Goal: Transaction & Acquisition: Purchase product/service

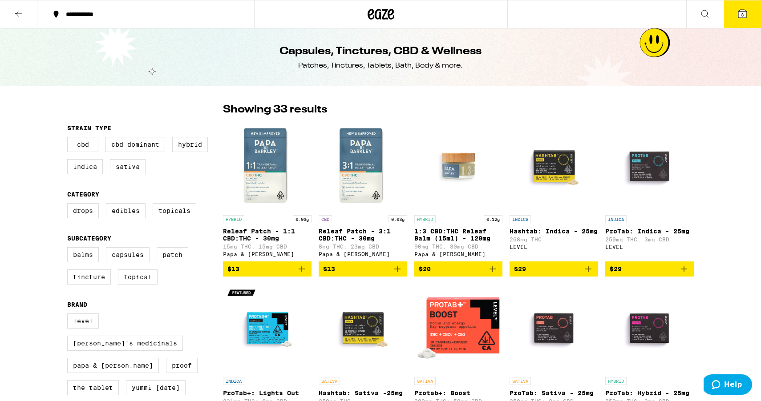
click at [730, 19] on button "3" at bounding box center [741, 14] width 37 height 28
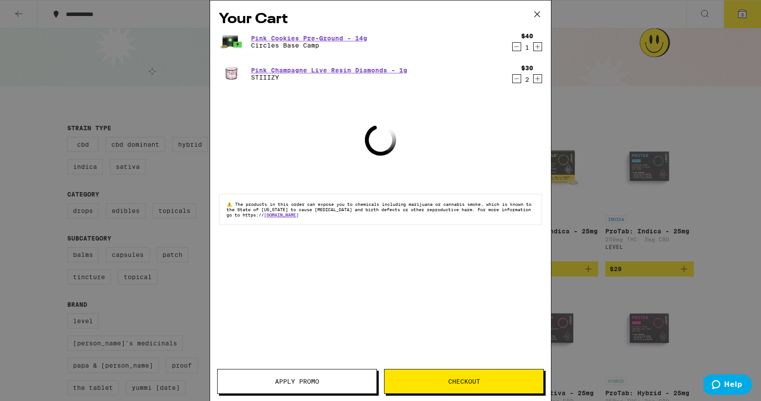
click at [549, 53] on div "Your Cart Pink Cookies Pre-Ground - 14g Circles Base Camp $40 1 Pink Champagne …" at bounding box center [380, 187] width 341 height 374
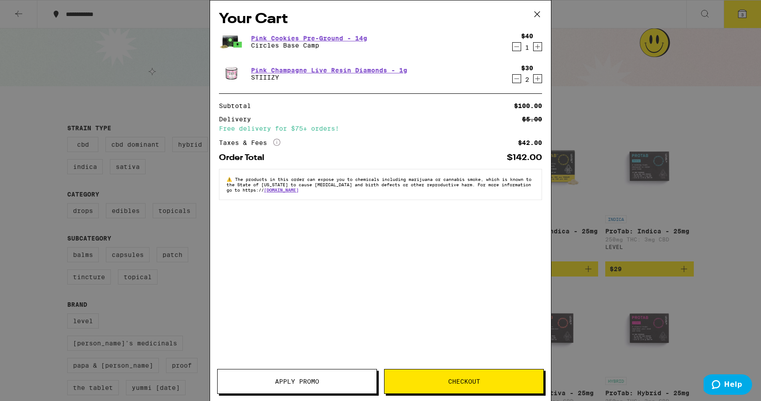
click at [522, 47] on div "1" at bounding box center [527, 47] width 12 height 7
click at [519, 46] on icon "Decrement" at bounding box center [517, 46] width 8 height 11
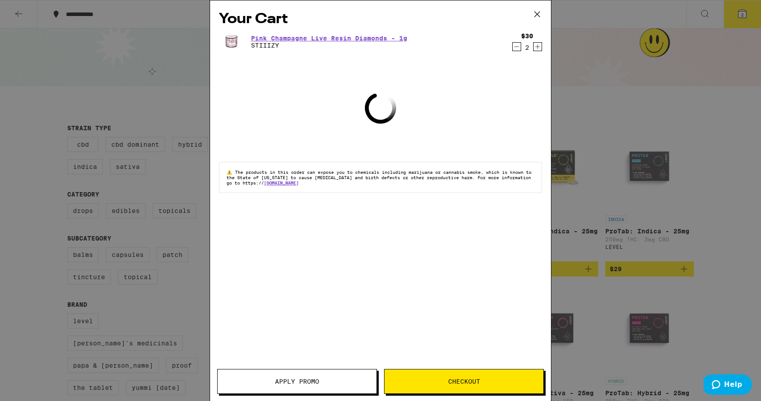
click at [518, 48] on icon "Decrement" at bounding box center [517, 46] width 8 height 11
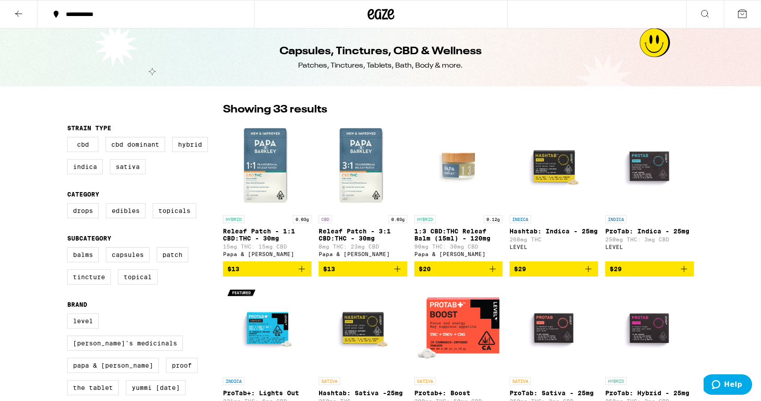
click at [378, 8] on icon at bounding box center [381, 14] width 27 height 16
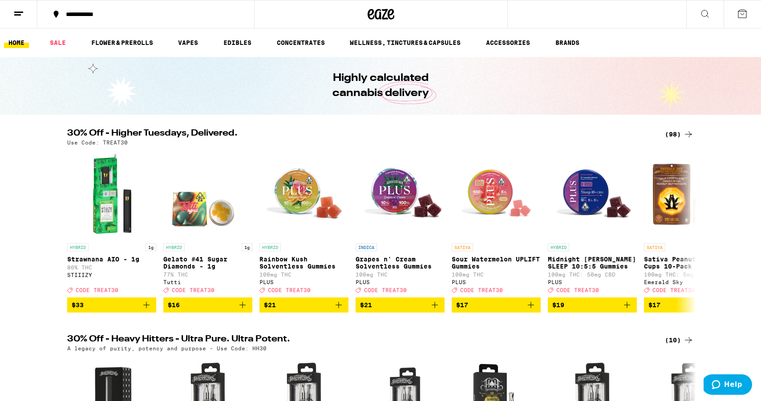
click at [42, 21] on button "**********" at bounding box center [145, 14] width 217 height 27
click at [20, 12] on line at bounding box center [18, 12] width 9 height 0
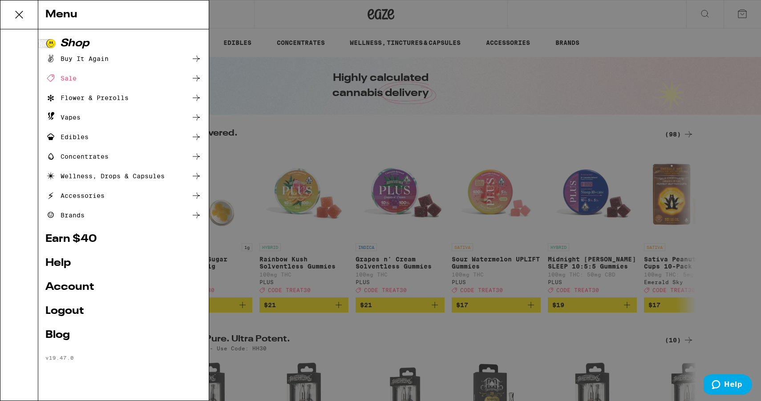
click at [76, 289] on link "Account" at bounding box center [123, 287] width 156 height 11
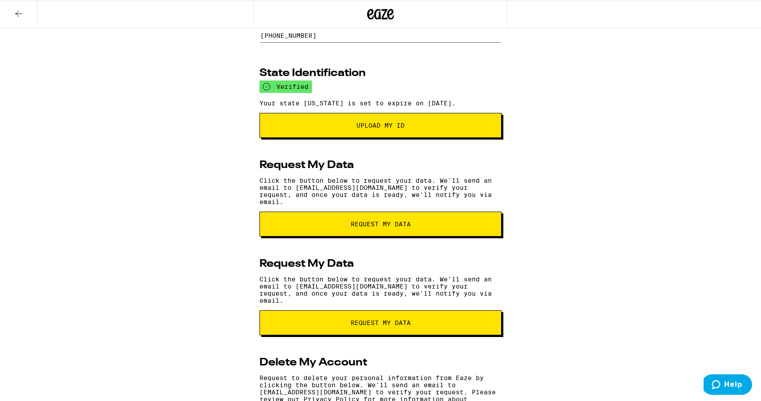
scroll to position [126, 0]
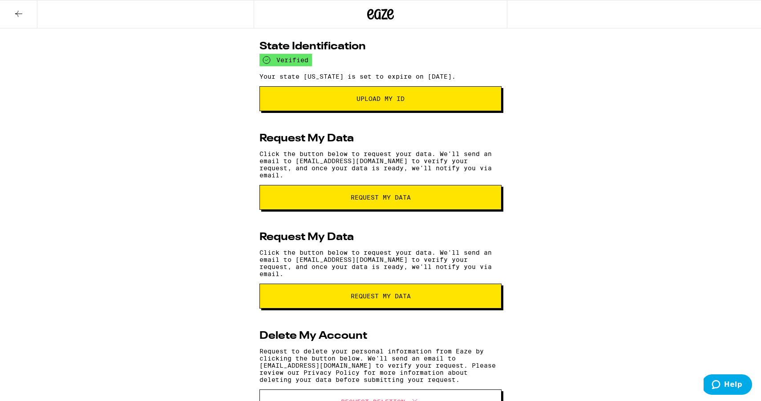
click at [44, 24] on div at bounding box center [127, 14] width 254 height 28
click at [24, 18] on button at bounding box center [18, 14] width 37 height 28
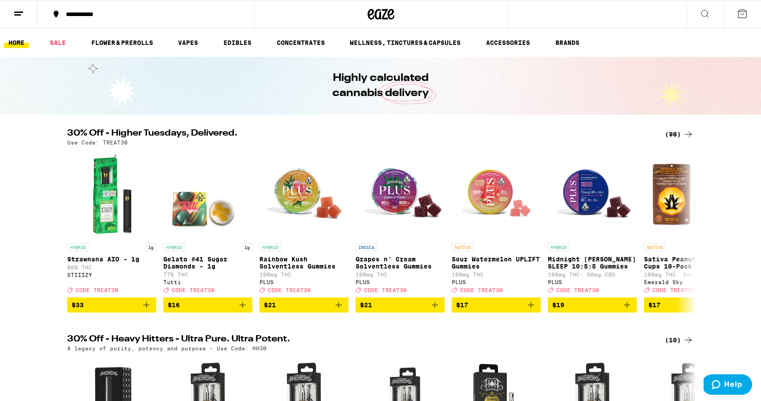
click at [734, 20] on button at bounding box center [741, 14] width 37 height 28
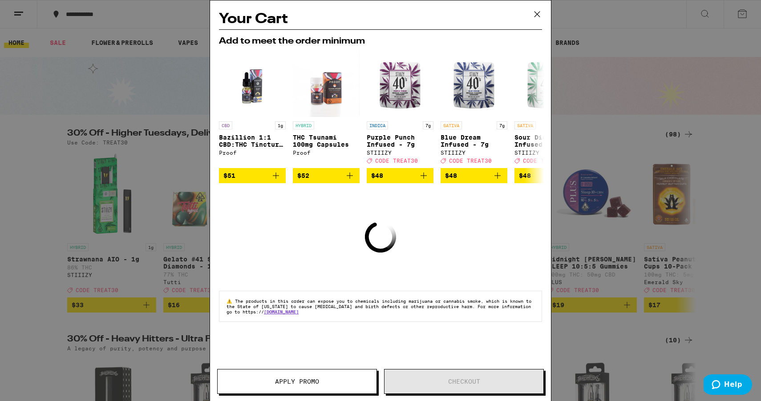
click at [538, 16] on icon at bounding box center [536, 14] width 13 height 13
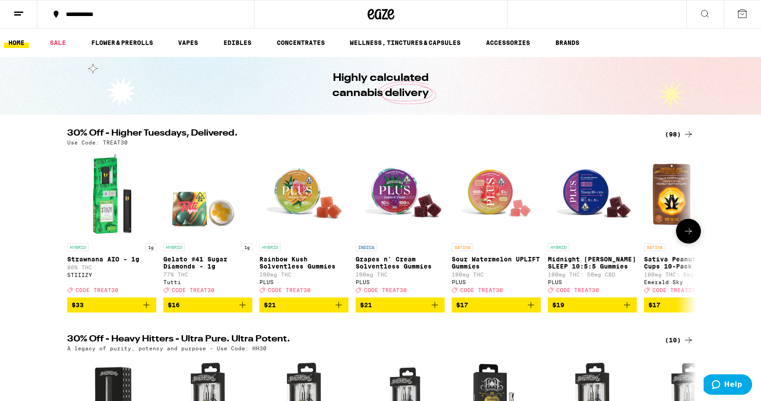
scroll to position [7, 0]
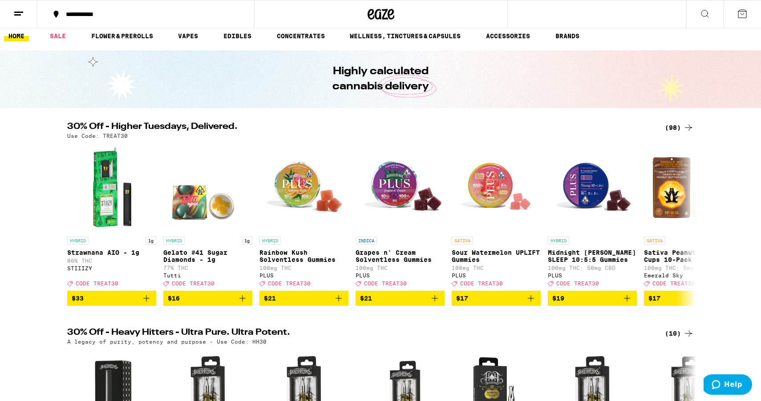
click at [677, 128] on div "(98)" at bounding box center [679, 127] width 29 height 11
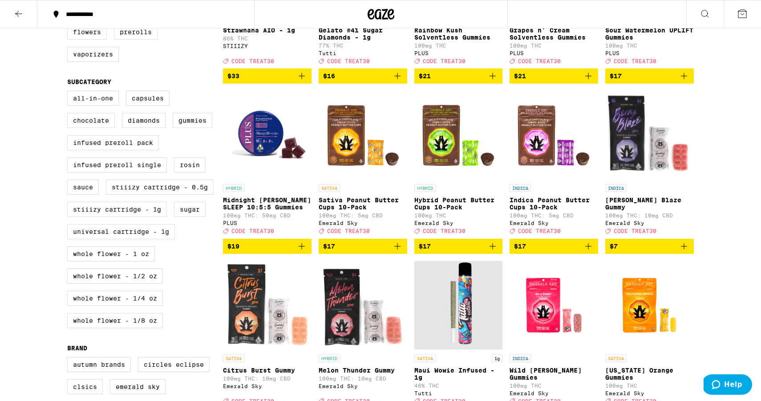
scroll to position [201, 0]
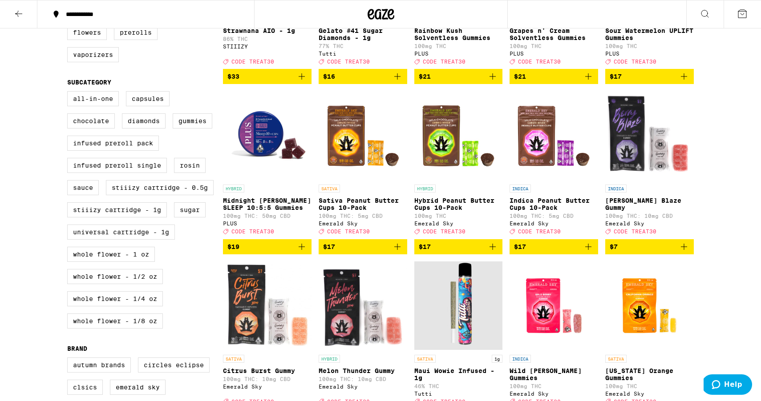
click at [161, 117] on div "All-In-One Capsules Chocolate Diamonds Gummies Infused Preroll Pack Infused Pre…" at bounding box center [145, 213] width 156 height 245
click at [159, 106] on label "Capsules" at bounding box center [148, 98] width 44 height 15
click at [69, 93] on input "Capsules" at bounding box center [69, 93] width 0 height 0
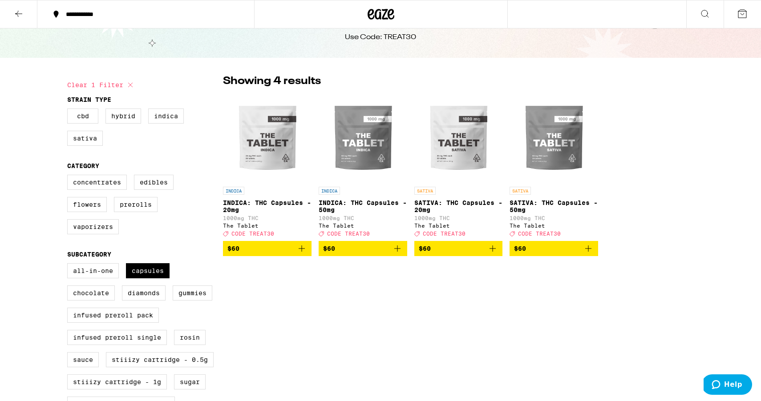
scroll to position [32, 0]
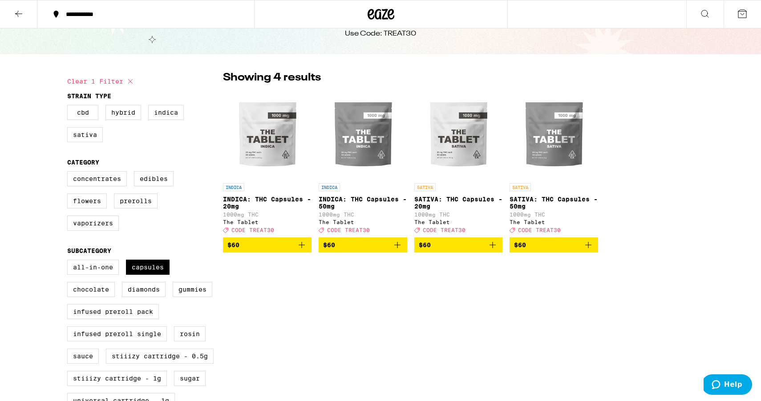
click at [308, 248] on button "$60" at bounding box center [267, 245] width 89 height 15
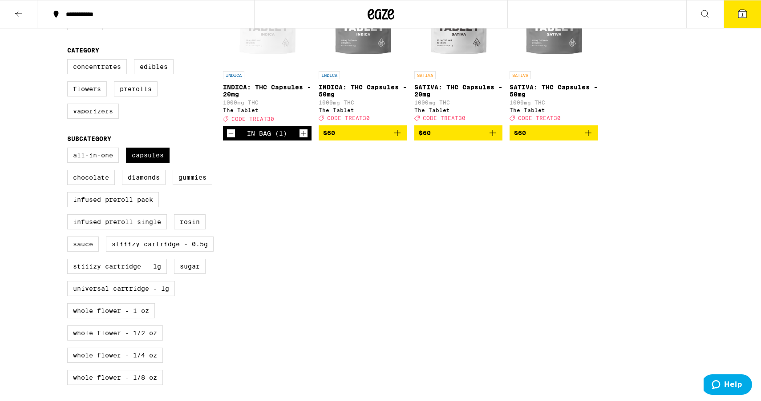
scroll to position [145, 0]
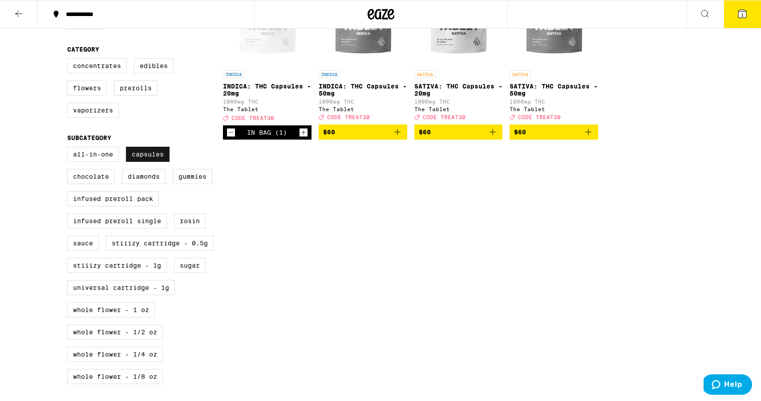
click at [157, 162] on label "Capsules" at bounding box center [148, 154] width 44 height 15
click at [69, 149] on input "Capsules" at bounding box center [69, 148] width 0 height 0
checkbox input "false"
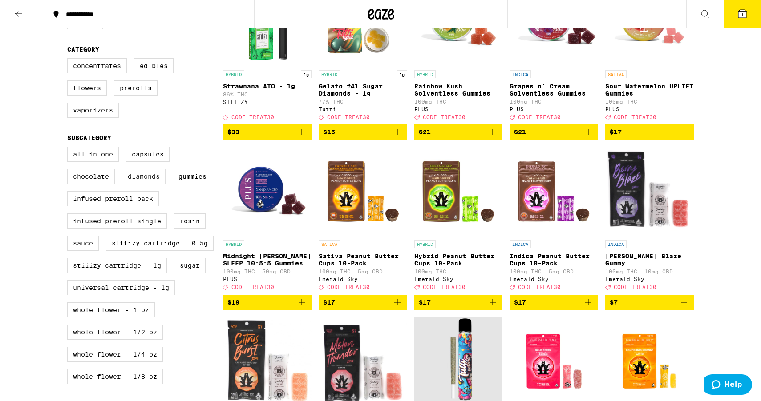
click at [156, 181] on label "Diamonds" at bounding box center [144, 176] width 44 height 15
click at [69, 149] on input "Diamonds" at bounding box center [69, 148] width 0 height 0
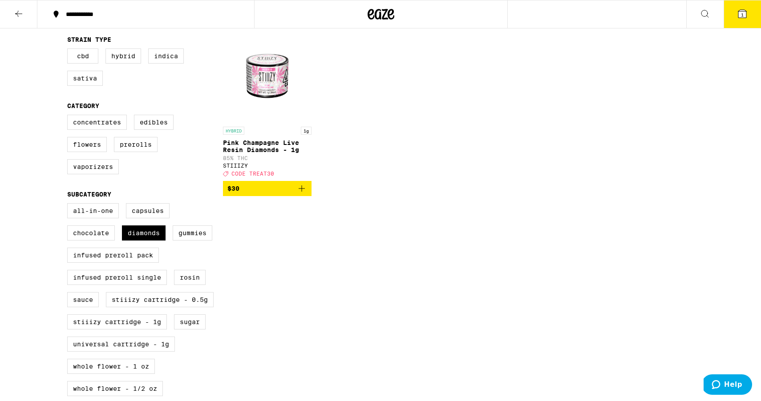
scroll to position [87, 0]
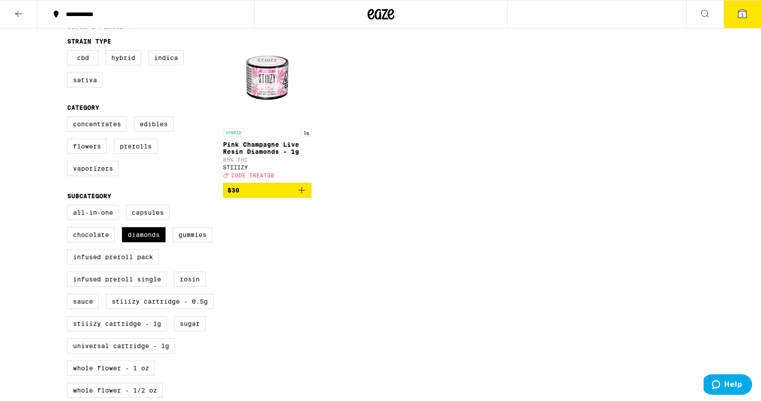
click at [303, 192] on icon "Add to bag" at bounding box center [301, 190] width 11 height 11
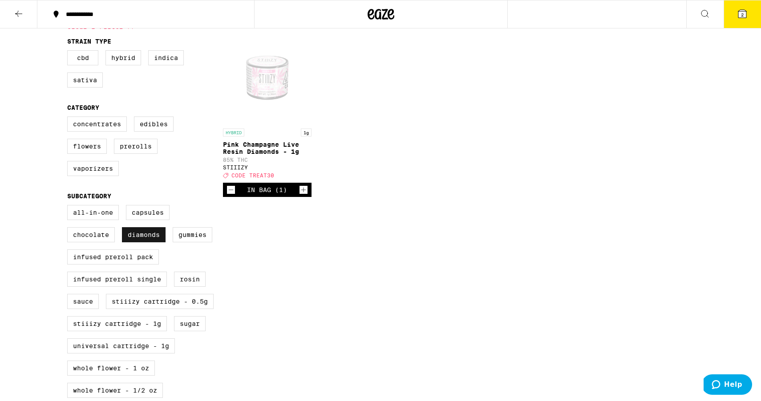
click at [162, 242] on label "Diamonds" at bounding box center [144, 234] width 44 height 15
click at [69, 207] on input "Diamonds" at bounding box center [69, 206] width 0 height 0
checkbox input "false"
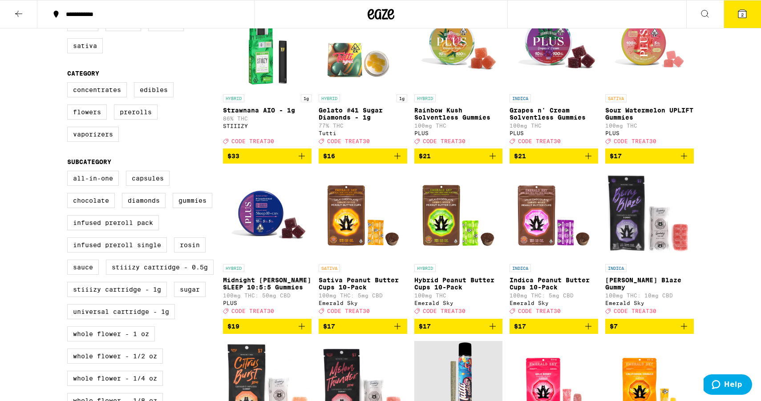
scroll to position [148, 0]
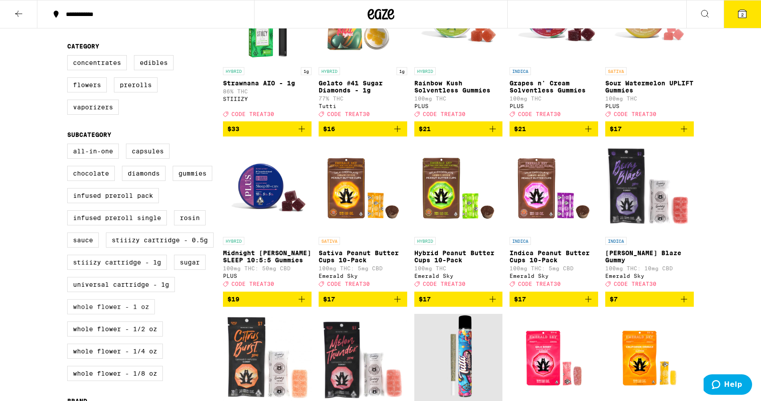
click at [139, 315] on label "Whole Flower - 1 oz" at bounding box center [111, 306] width 88 height 15
click at [69, 145] on input "Whole Flower - 1 oz" at bounding box center [69, 145] width 0 height 0
checkbox input "true"
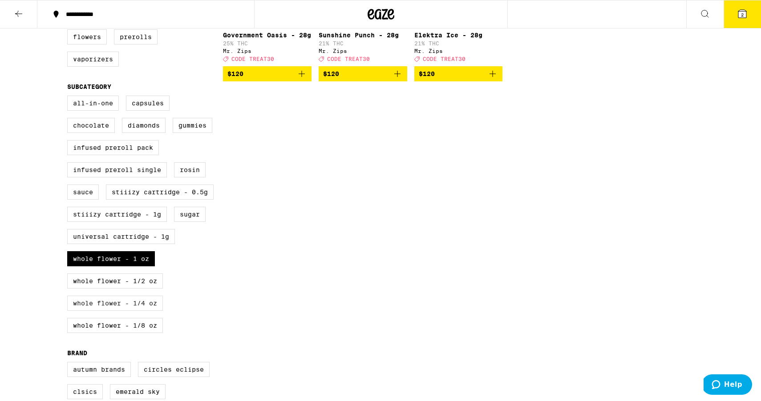
scroll to position [216, 0]
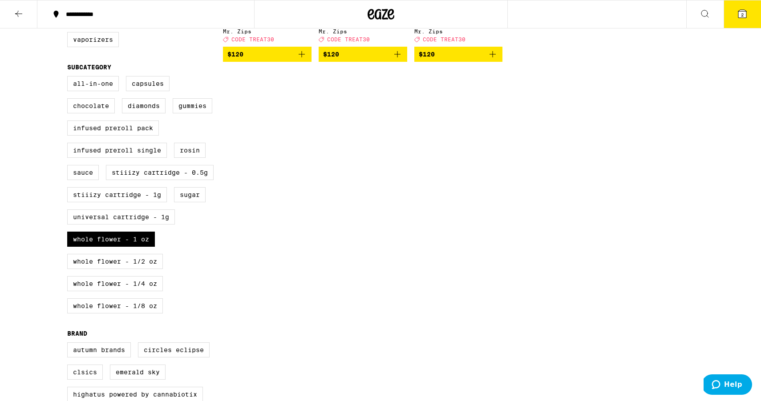
click at [128, 289] on div "All-In-One Capsules Chocolate Diamonds Gummies Infused Preroll Pack Infused Pre…" at bounding box center [145, 198] width 156 height 245
click at [136, 269] on label "Whole Flower - 1/2 oz" at bounding box center [115, 261] width 96 height 15
click at [69, 78] on input "Whole Flower - 1/2 oz" at bounding box center [69, 77] width 0 height 0
checkbox input "true"
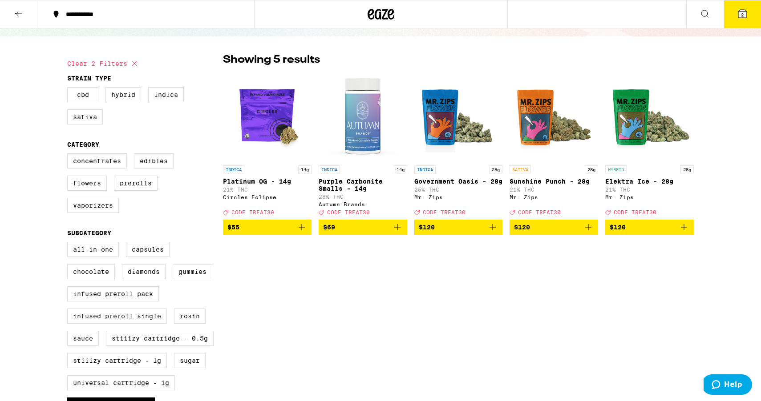
scroll to position [48, 0]
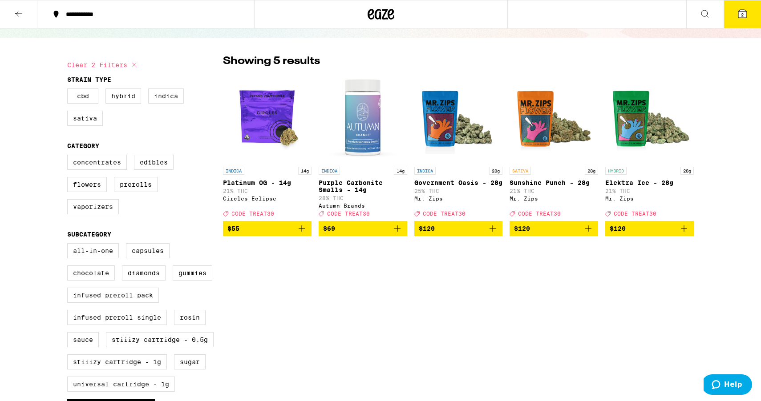
click at [399, 234] on icon "Add to bag" at bounding box center [397, 228] width 11 height 11
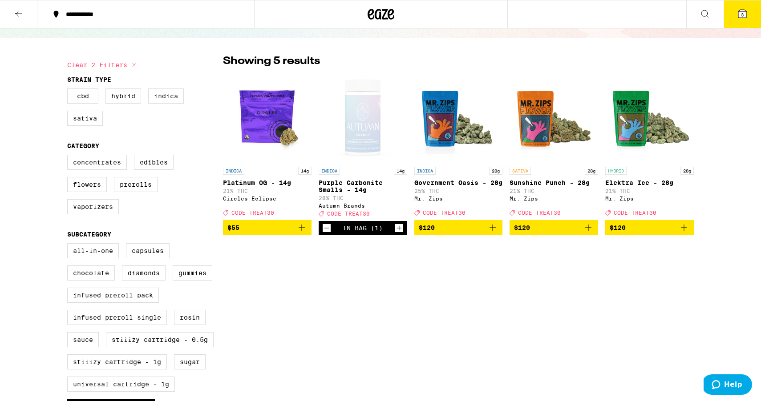
click at [742, 20] on button "3" at bounding box center [741, 14] width 37 height 28
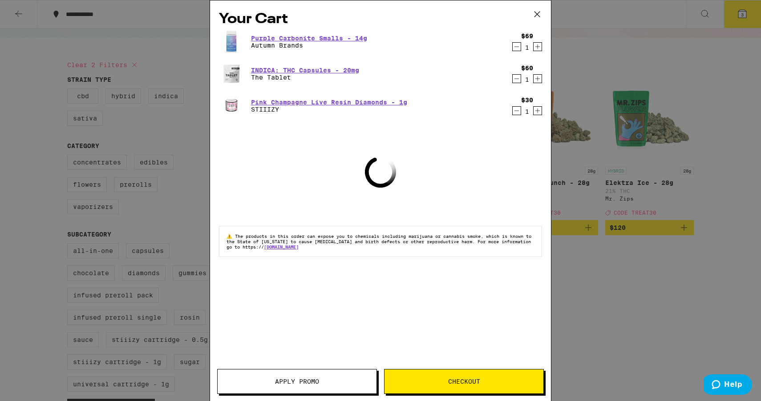
click at [355, 373] on button "Apply Promo" at bounding box center [297, 381] width 160 height 25
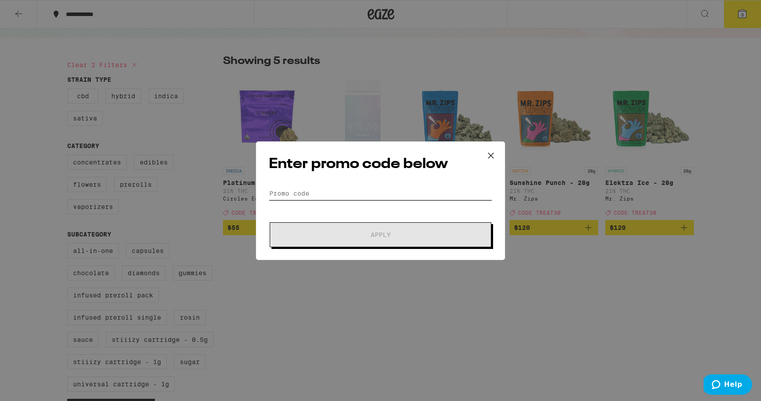
click at [331, 194] on input "Promo Code" at bounding box center [380, 193] width 223 height 13
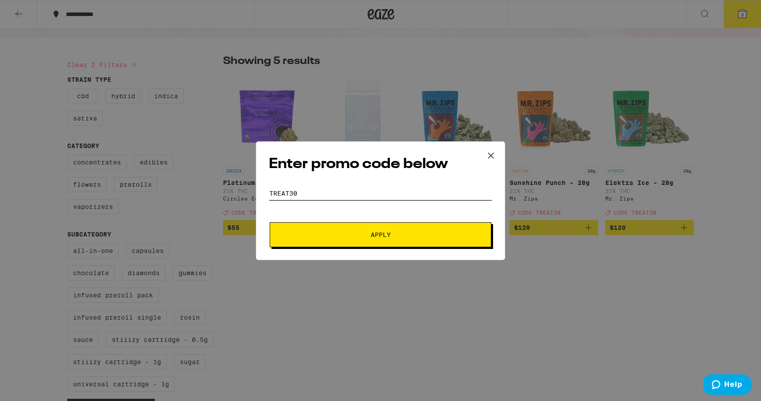
type input "Treat30"
click at [410, 223] on button "Apply" at bounding box center [381, 234] width 222 height 25
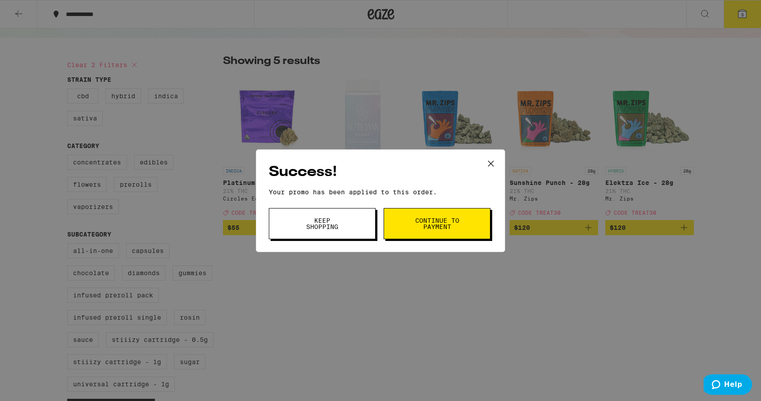
click at [410, 223] on button "Continue to payment" at bounding box center [437, 223] width 107 height 31
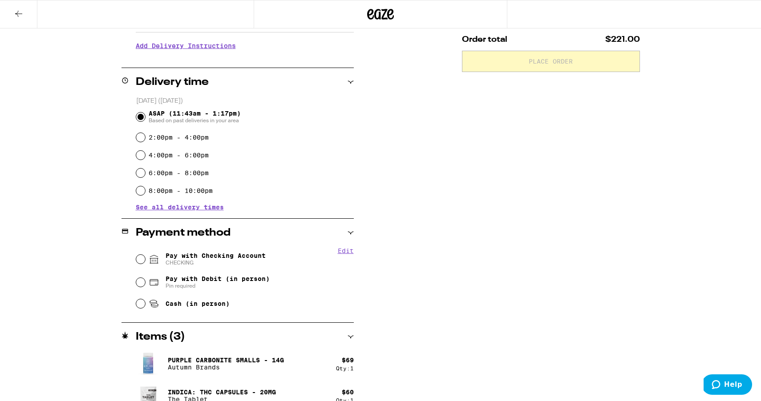
scroll to position [185, 0]
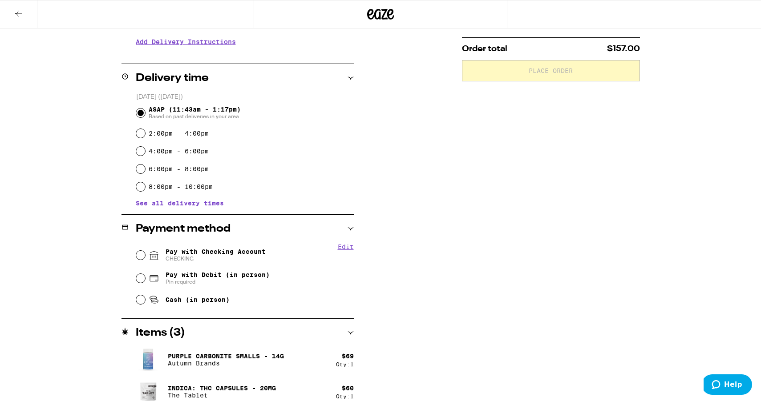
click at [147, 259] on div "Pay with Checking Account CHECKING" at bounding box center [245, 255] width 218 height 23
click at [144, 258] on div "Pay with Checking Account CHECKING" at bounding box center [245, 255] width 218 height 23
click at [140, 256] on input "Pay with Checking Account CHECKING" at bounding box center [140, 255] width 9 height 9
radio input "true"
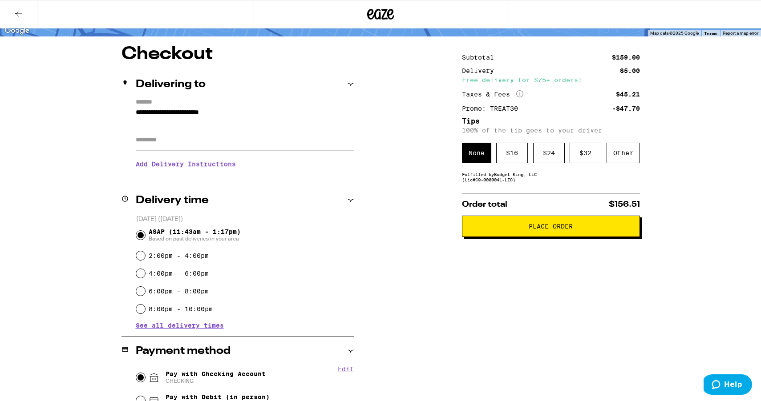
scroll to position [0, 0]
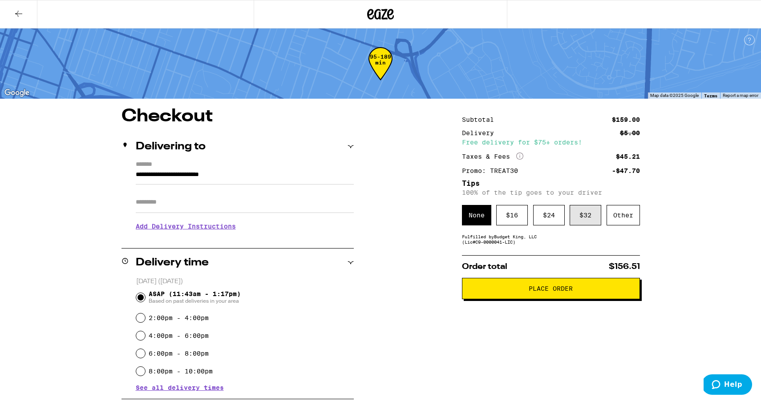
click at [594, 220] on div "$ 32" at bounding box center [586, 215] width 32 height 20
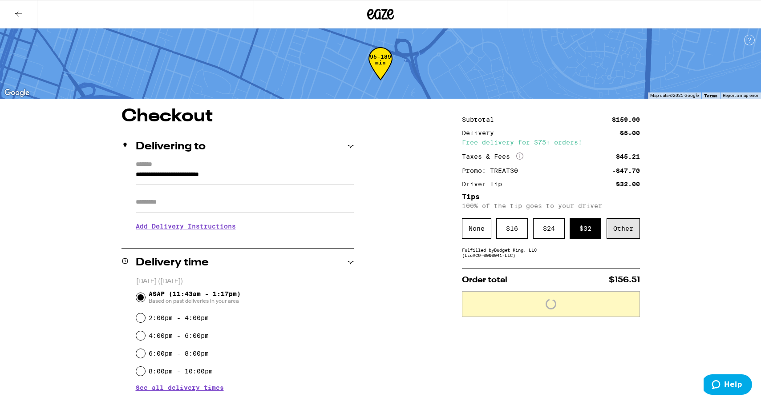
click at [618, 230] on div "Other" at bounding box center [622, 228] width 33 height 20
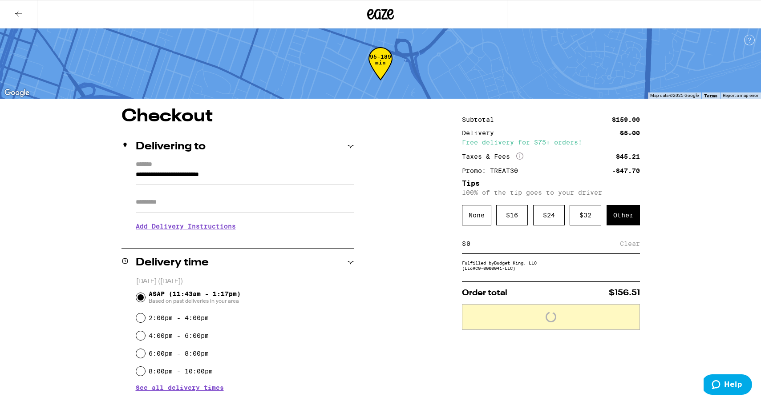
click at [538, 235] on div "Subtotal $159.00 Delivery $5.00 Free delivery for $75+ orders! Taxes & Fees Mor…" at bounding box center [551, 383] width 178 height 550
click at [527, 248] on input at bounding box center [543, 244] width 154 height 8
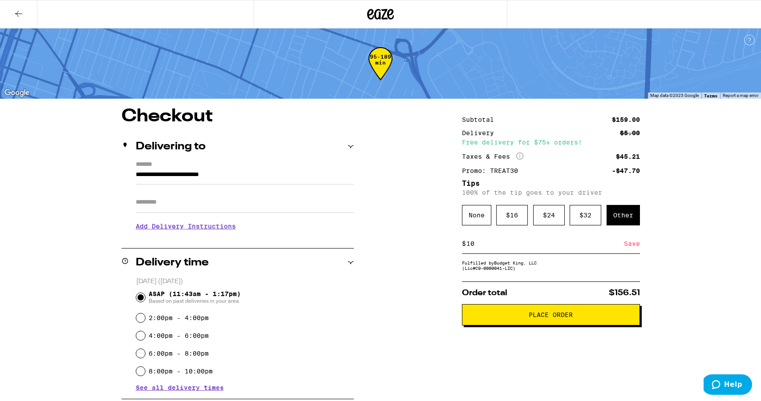
type input "10"
click at [386, 272] on div "**********" at bounding box center [380, 383] width 641 height 550
click at [30, 18] on button at bounding box center [18, 14] width 37 height 28
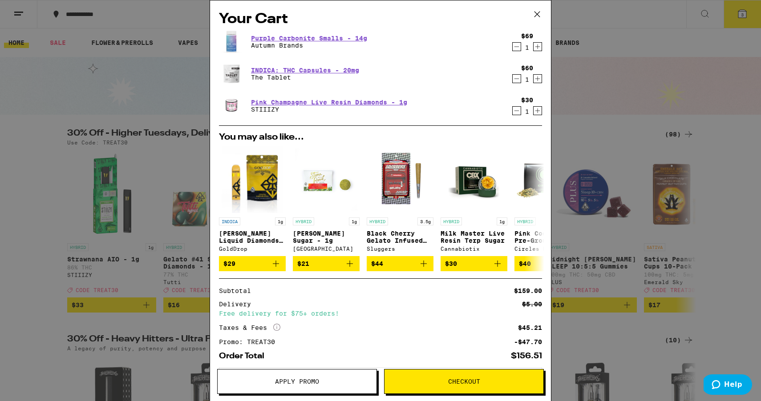
click at [542, 18] on icon at bounding box center [536, 14] width 13 height 13
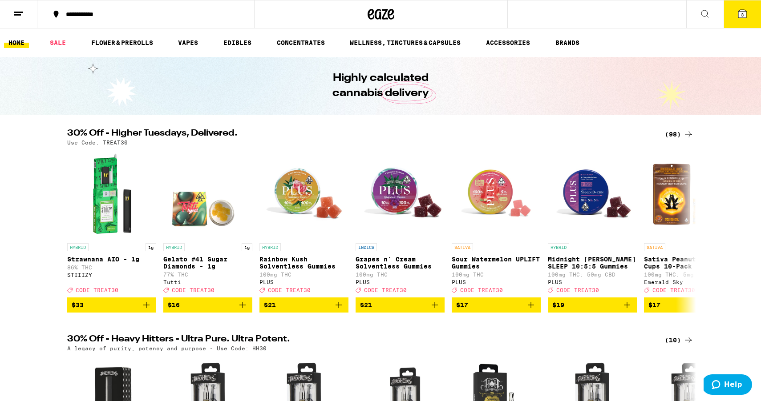
click at [733, 16] on button "3" at bounding box center [741, 14] width 37 height 28
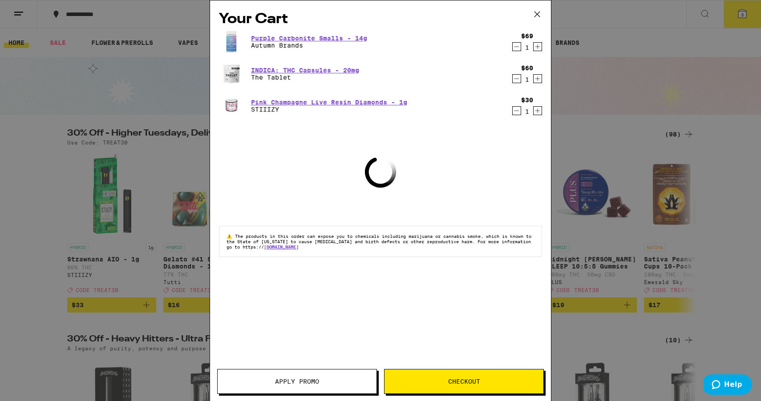
click at [350, 372] on button "Apply Promo" at bounding box center [297, 381] width 160 height 25
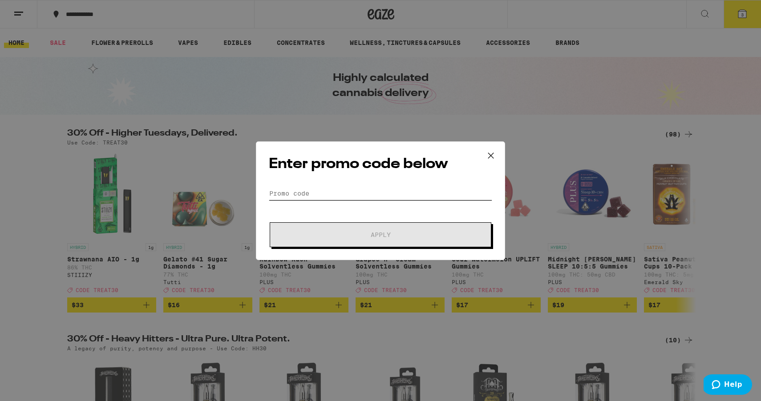
click at [351, 195] on input "Promo Code" at bounding box center [380, 193] width 223 height 13
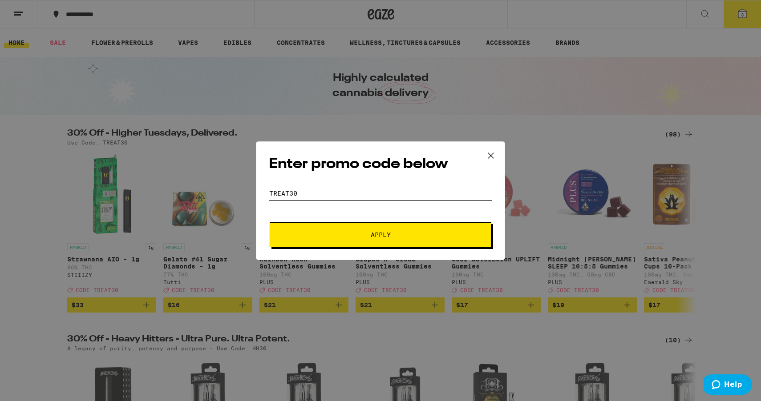
type input "Treat30"
click at [341, 236] on span "Apply" at bounding box center [380, 235] width 160 height 6
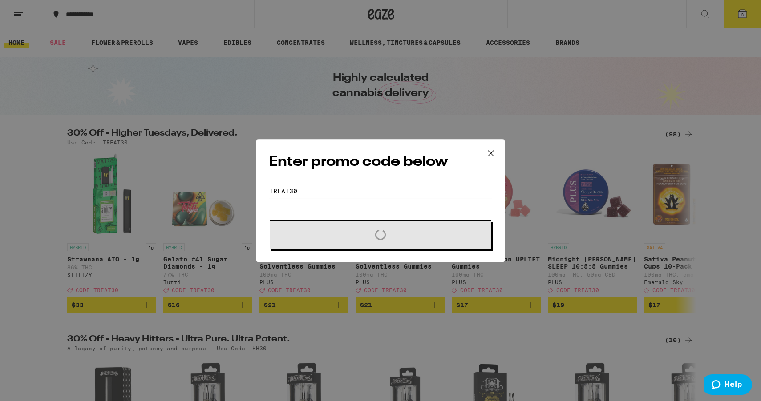
click at [740, 25] on div "Enter promo code below Promo Code Treat30 Loading" at bounding box center [380, 200] width 761 height 401
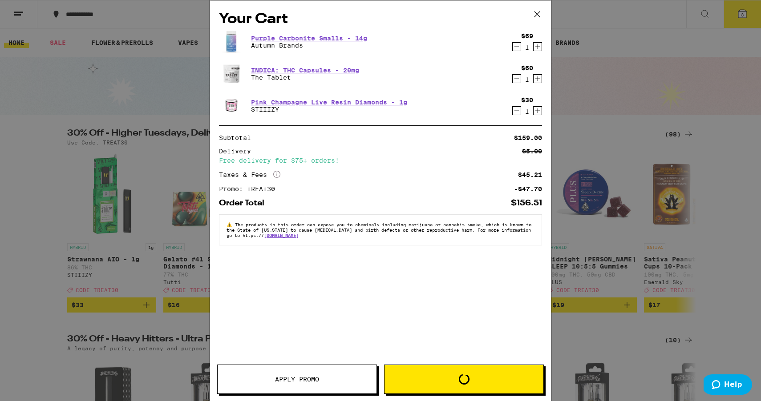
click at [463, 372] on button "Loading" at bounding box center [464, 379] width 160 height 29
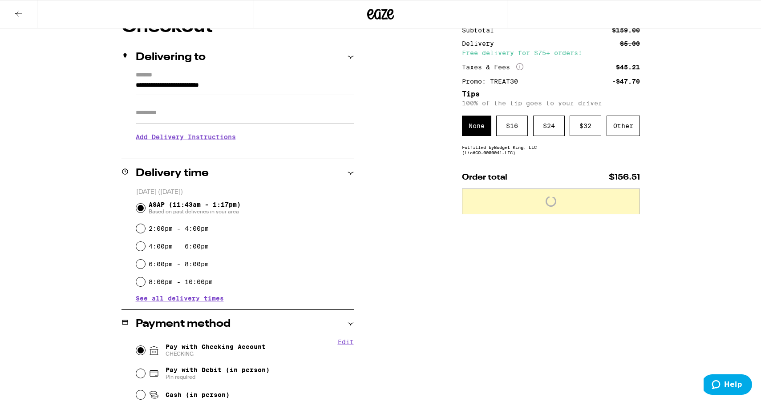
scroll to position [90, 0]
click at [618, 135] on div "Other" at bounding box center [622, 125] width 33 height 20
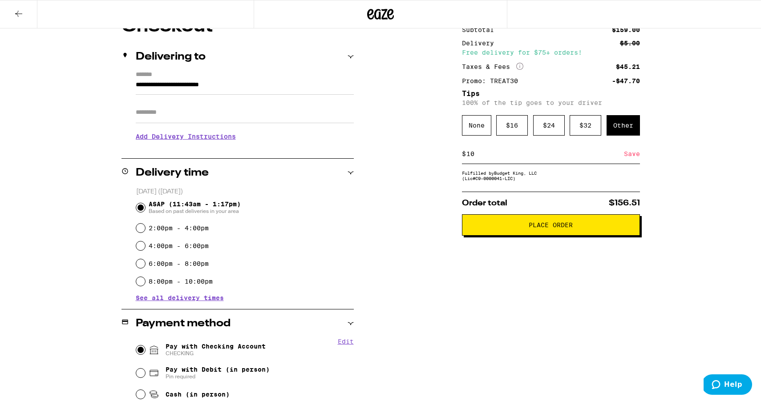
type input "10"
click at [626, 158] on div "Save" at bounding box center [632, 154] width 16 height 20
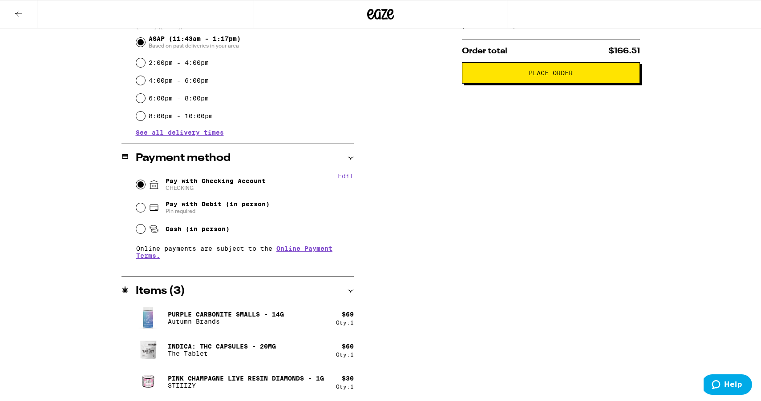
scroll to position [256, 0]
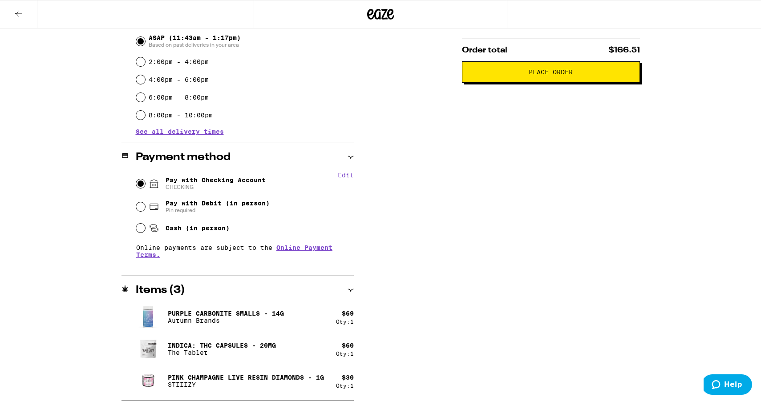
click at [591, 88] on div "Subtotal $159.00 Delivery $5.00 Free delivery for $75+ orders! Taxes & Fees Mor…" at bounding box center [551, 126] width 178 height 550
click at [581, 83] on button "Place Order" at bounding box center [551, 71] width 178 height 21
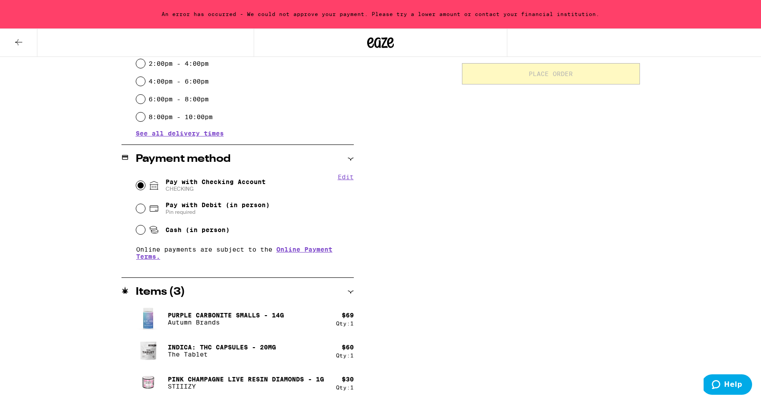
scroll to position [285, 0]
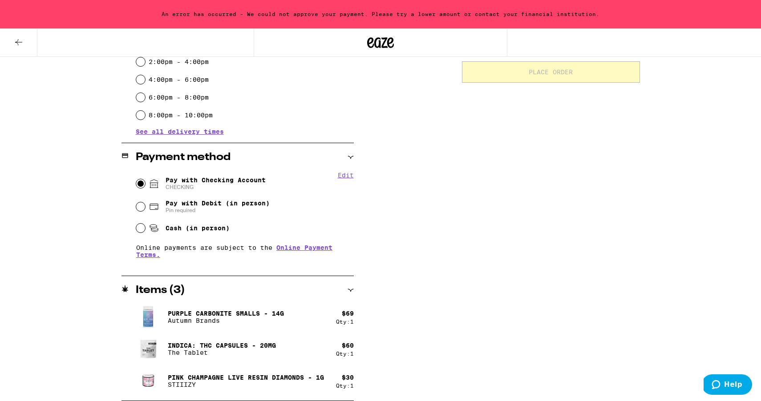
click at [348, 177] on button "Edit" at bounding box center [346, 175] width 16 height 7
click at [221, 190] on button "Remove Account" at bounding box center [224, 188] width 61 height 8
radio input "false"
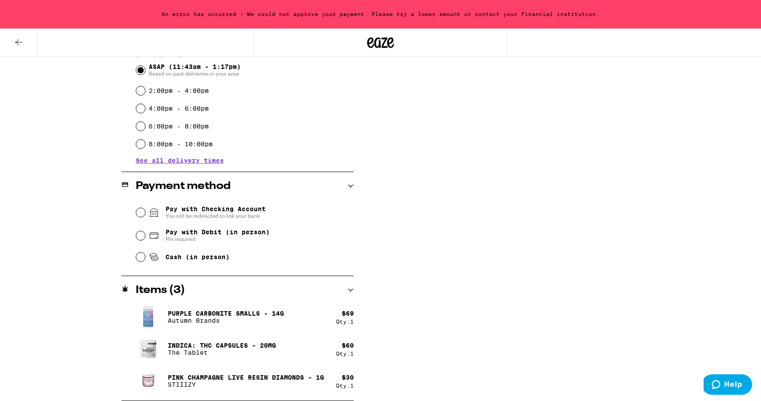
scroll to position [256, 0]
click at [139, 212] on input "Pay with Checking Account You will be redirected to link your bank" at bounding box center [140, 212] width 9 height 9
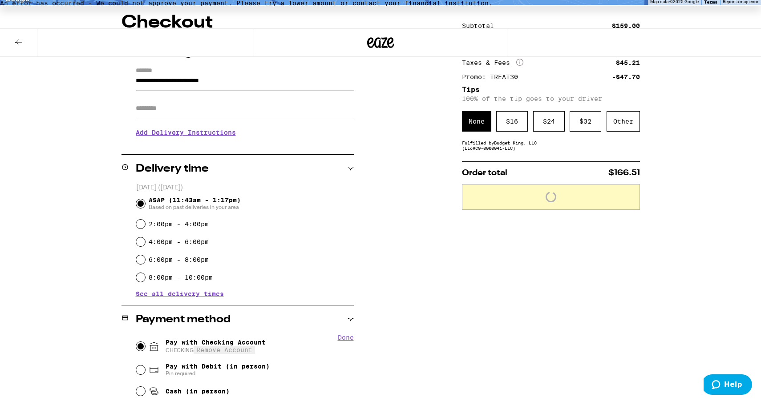
scroll to position [133, 0]
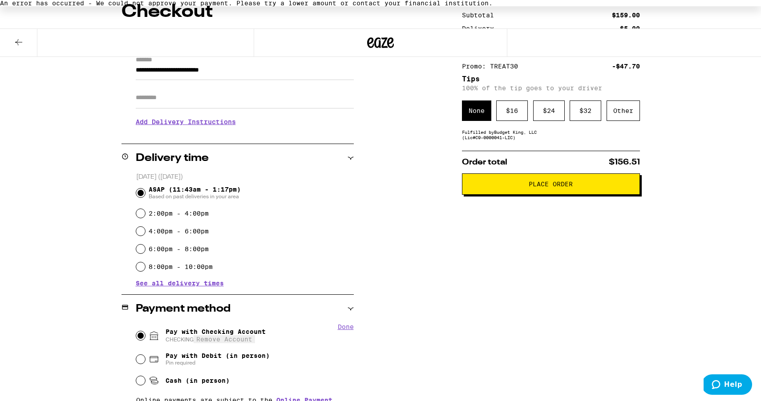
click at [519, 192] on button "Place Order" at bounding box center [551, 184] width 178 height 21
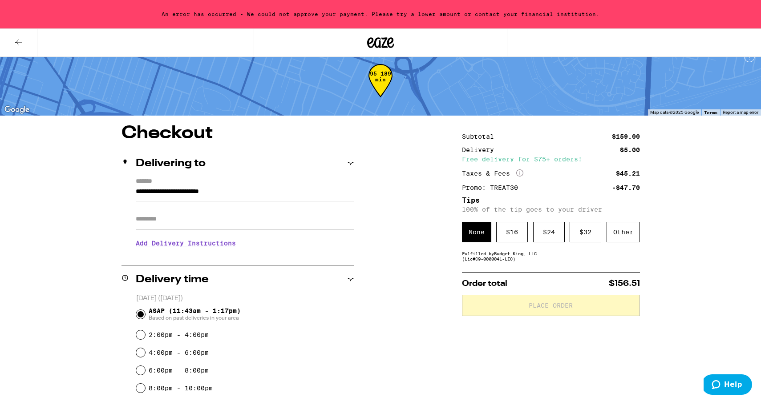
scroll to position [0, 0]
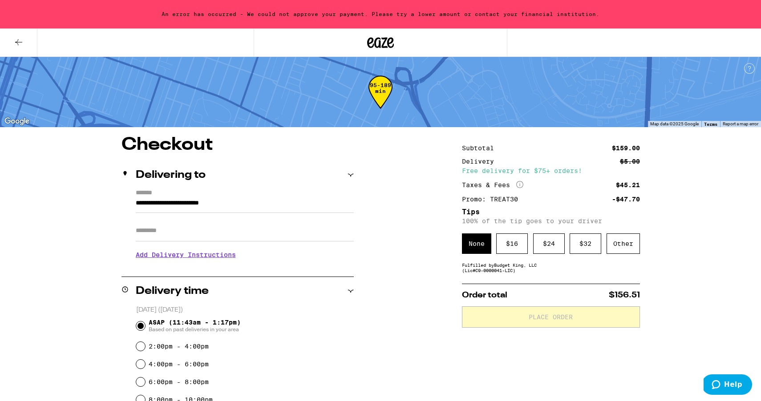
click at [22, 27] on div "An error has occurred - We could not approve your payment. Please try a lower a…" at bounding box center [380, 14] width 761 height 28
click at [20, 42] on icon at bounding box center [18, 42] width 7 height 6
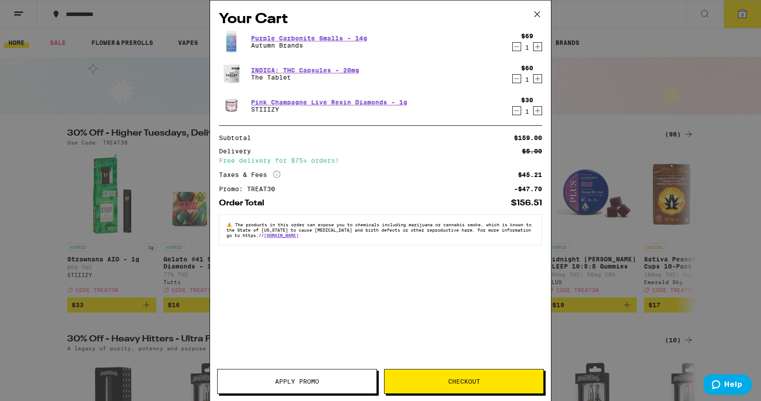
click at [516, 49] on icon "Decrement" at bounding box center [517, 46] width 8 height 11
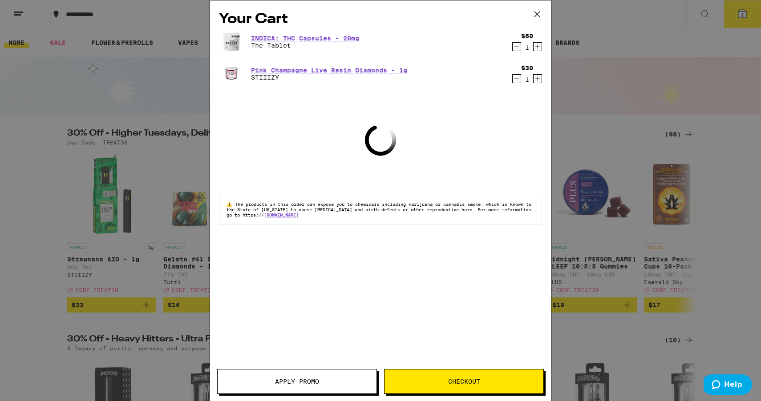
click at [537, 14] on icon at bounding box center [536, 14] width 5 height 5
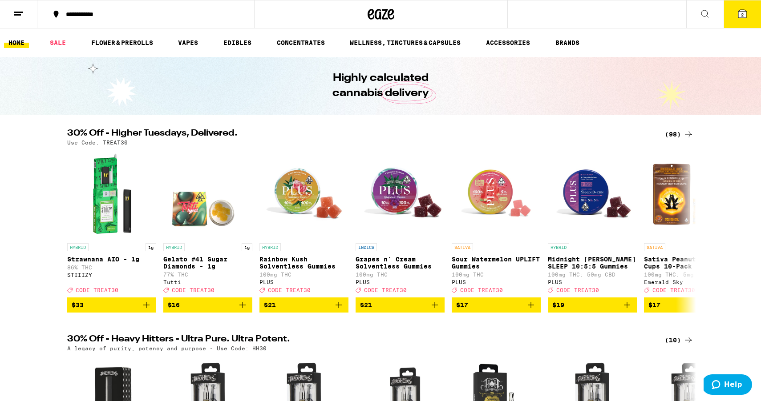
click at [682, 129] on div "(98)" at bounding box center [679, 134] width 29 height 11
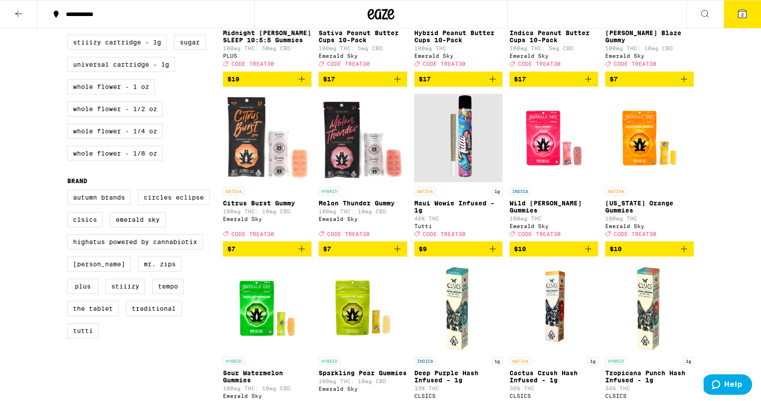
scroll to position [371, 0]
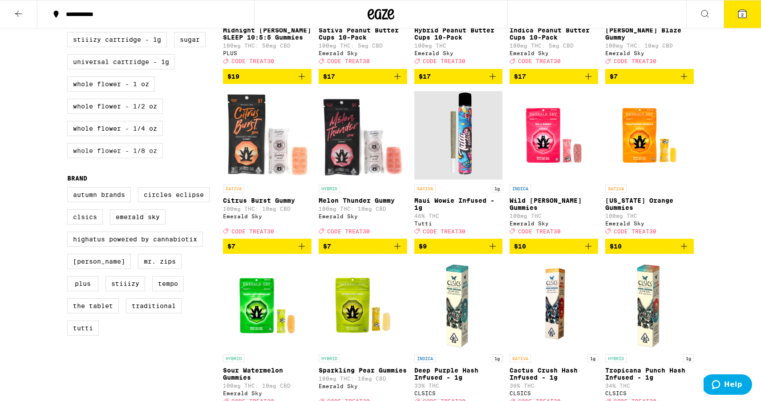
click at [139, 158] on label "Whole Flower - 1/8 oz" at bounding box center [115, 150] width 96 height 15
checkbox input "true"
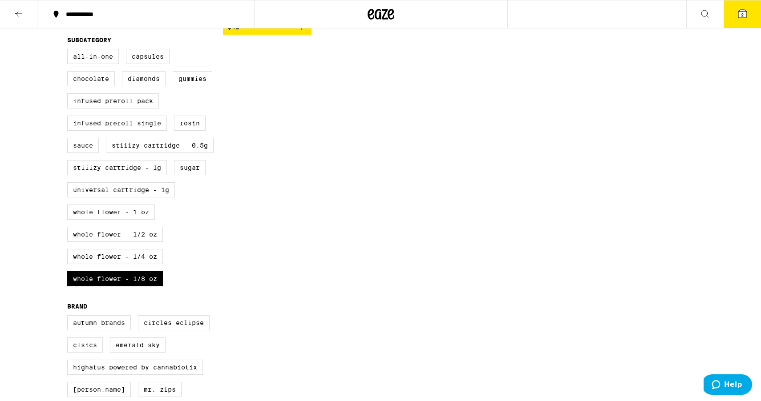
scroll to position [244, 0]
click at [148, 263] on label "Whole Flower - 1/4 oz" at bounding box center [115, 255] width 96 height 15
click at [69, 50] on input "Whole Flower - 1/4 oz" at bounding box center [69, 49] width 0 height 0
checkbox input "true"
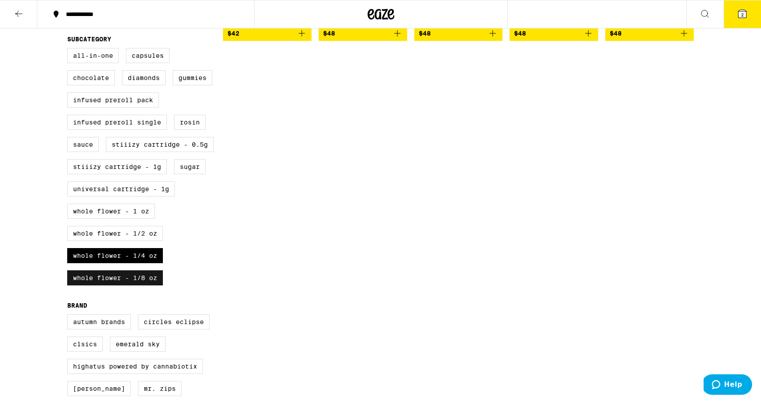
click at [148, 286] on label "Whole Flower - 1/8 oz" at bounding box center [115, 278] width 96 height 15
click at [69, 50] on input "Whole Flower - 1/8 oz" at bounding box center [69, 49] width 0 height 0
checkbox input "false"
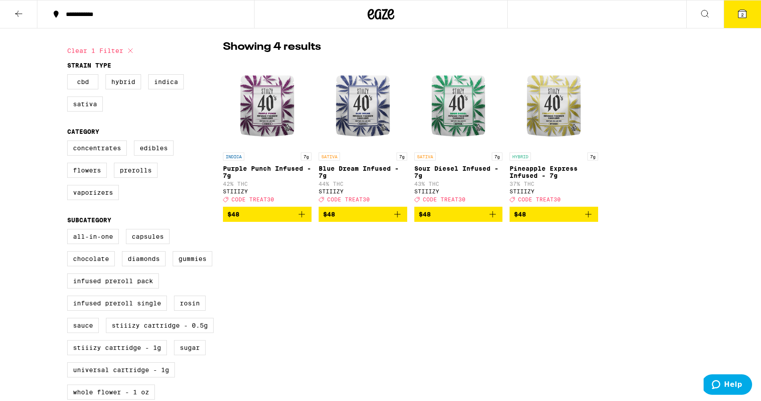
scroll to position [60, 0]
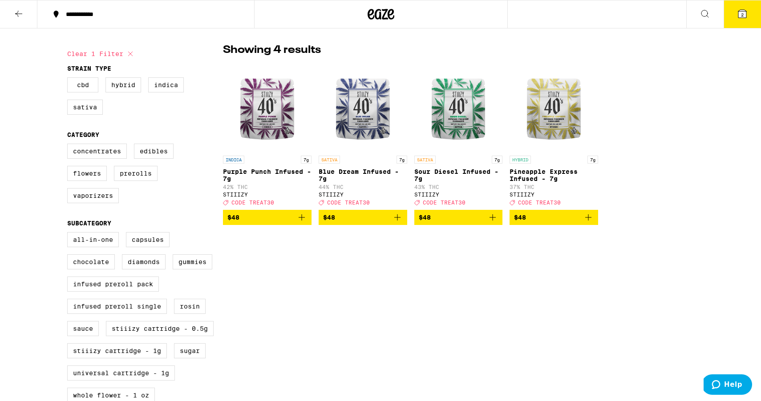
click at [305, 222] on icon "Add to bag" at bounding box center [301, 217] width 11 height 11
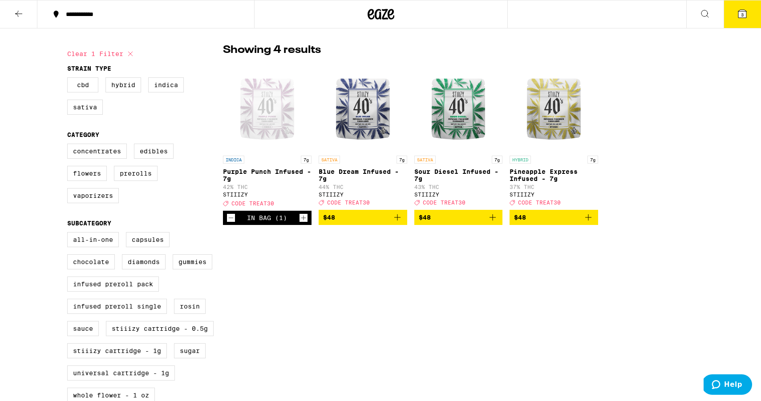
click at [740, 19] on button "3" at bounding box center [741, 14] width 37 height 28
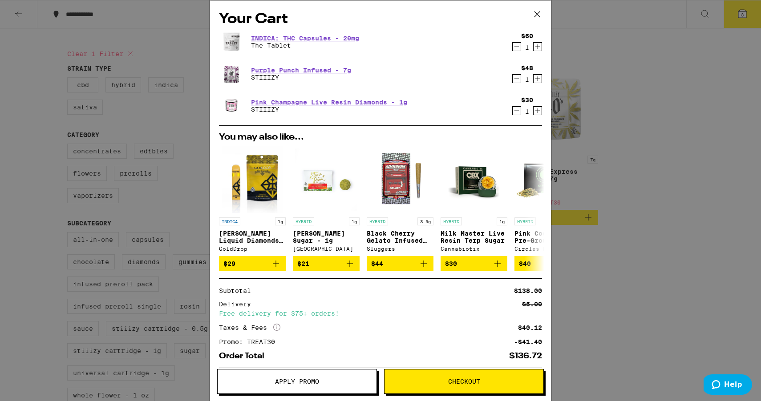
click at [518, 113] on icon "Decrement" at bounding box center [517, 110] width 8 height 11
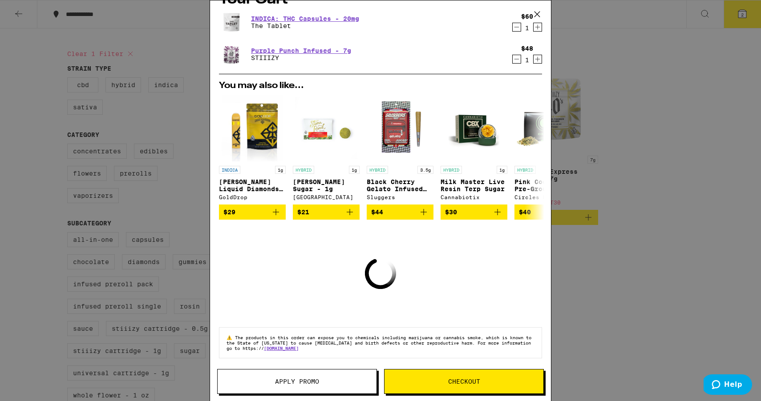
scroll to position [13, 0]
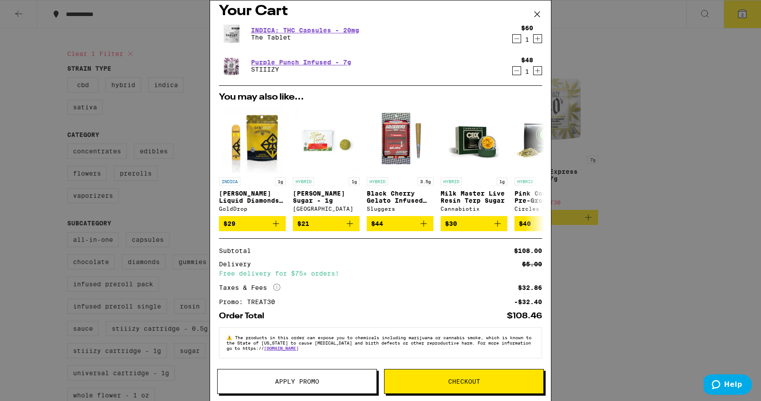
click at [414, 377] on button "Checkout" at bounding box center [464, 381] width 160 height 25
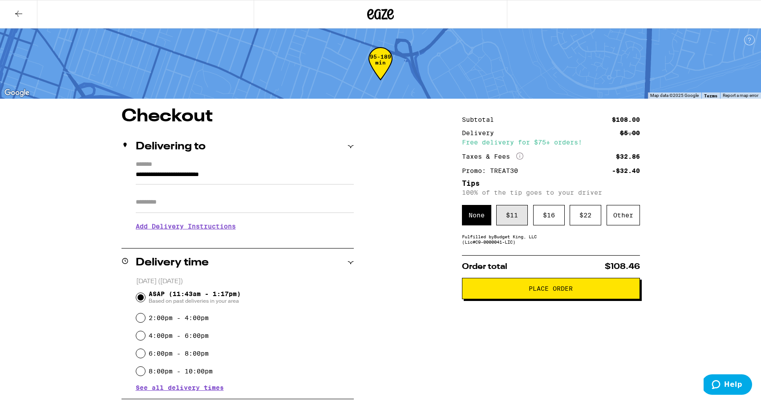
click at [510, 213] on div "$ 11" at bounding box center [512, 215] width 32 height 20
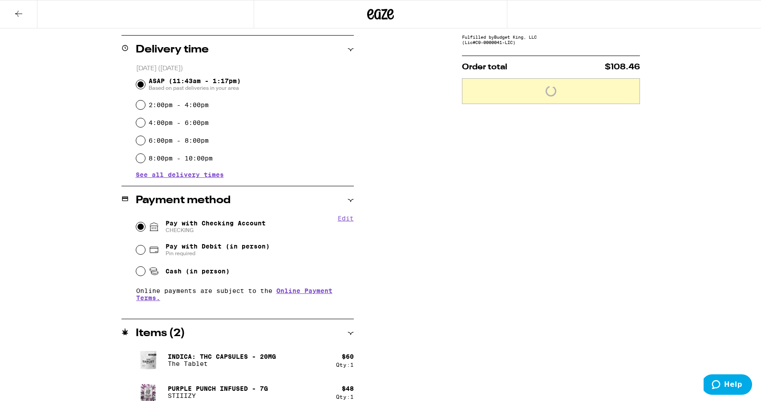
scroll to position [224, 0]
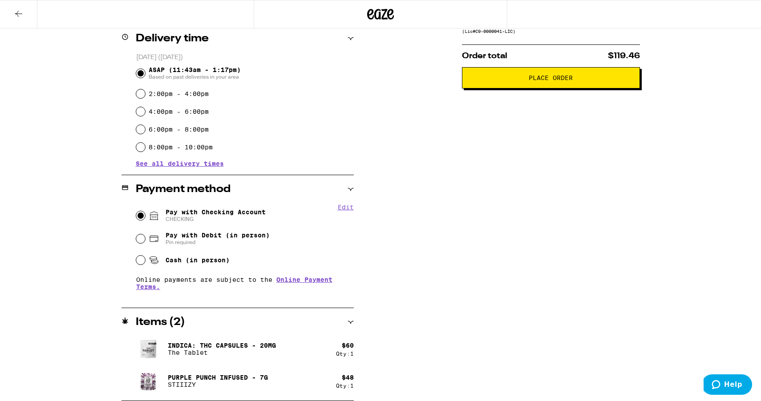
click at [511, 92] on div "Subtotal $108.00 Delivery $5.00 Free delivery for $75+ orders! Taxes & Fees Mor…" at bounding box center [551, 142] width 178 height 518
click at [511, 89] on button "Place Order" at bounding box center [551, 77] width 178 height 21
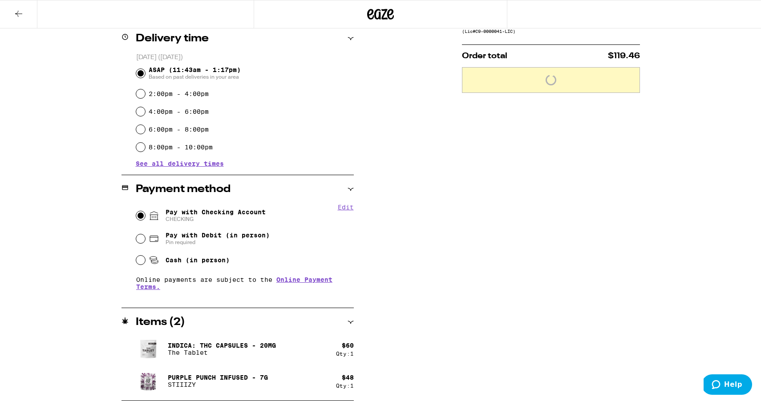
scroll to position [253, 0]
